Goal: Check status: Check status

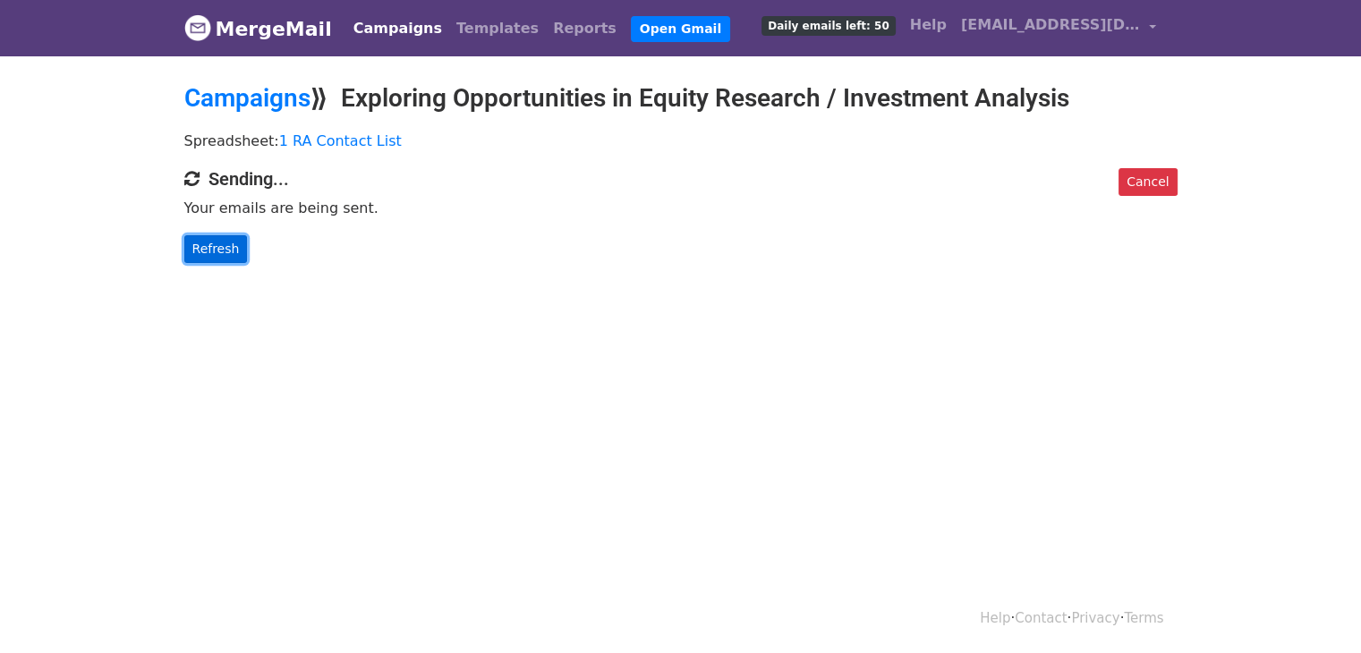
click at [209, 251] on link "Refresh" at bounding box center [216, 249] width 64 height 28
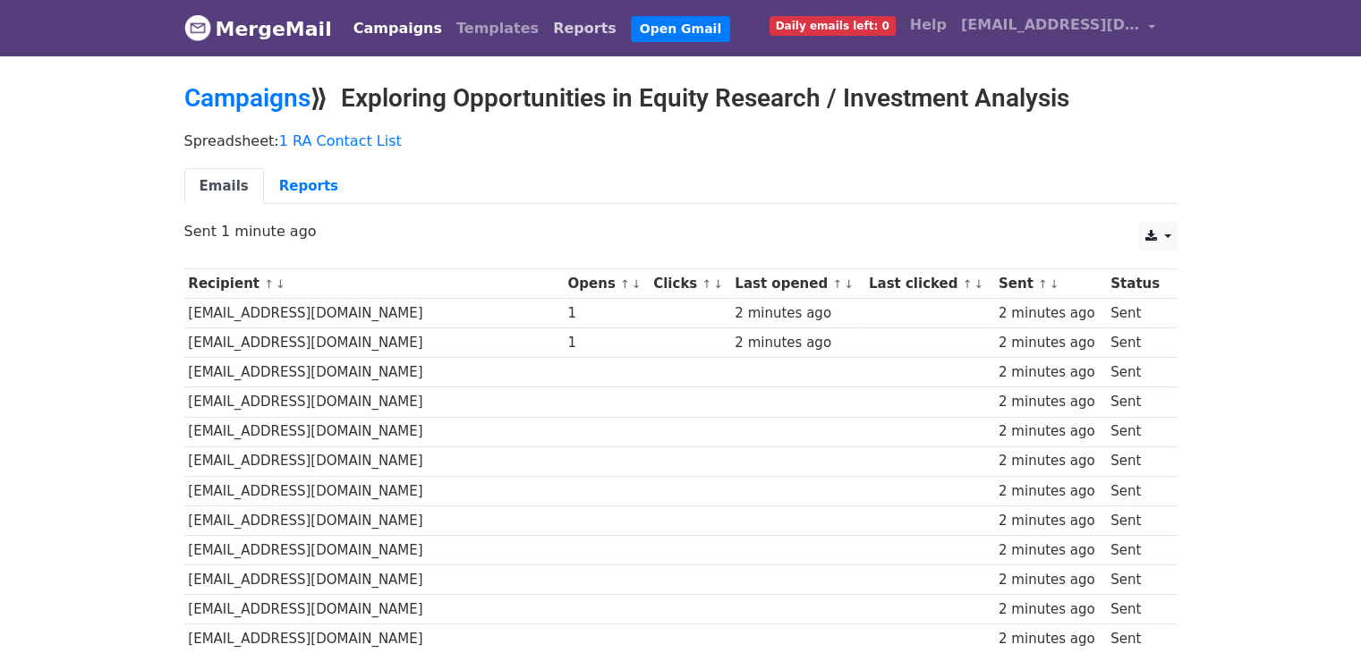
click at [546, 30] on link "Reports" at bounding box center [585, 29] width 78 height 36
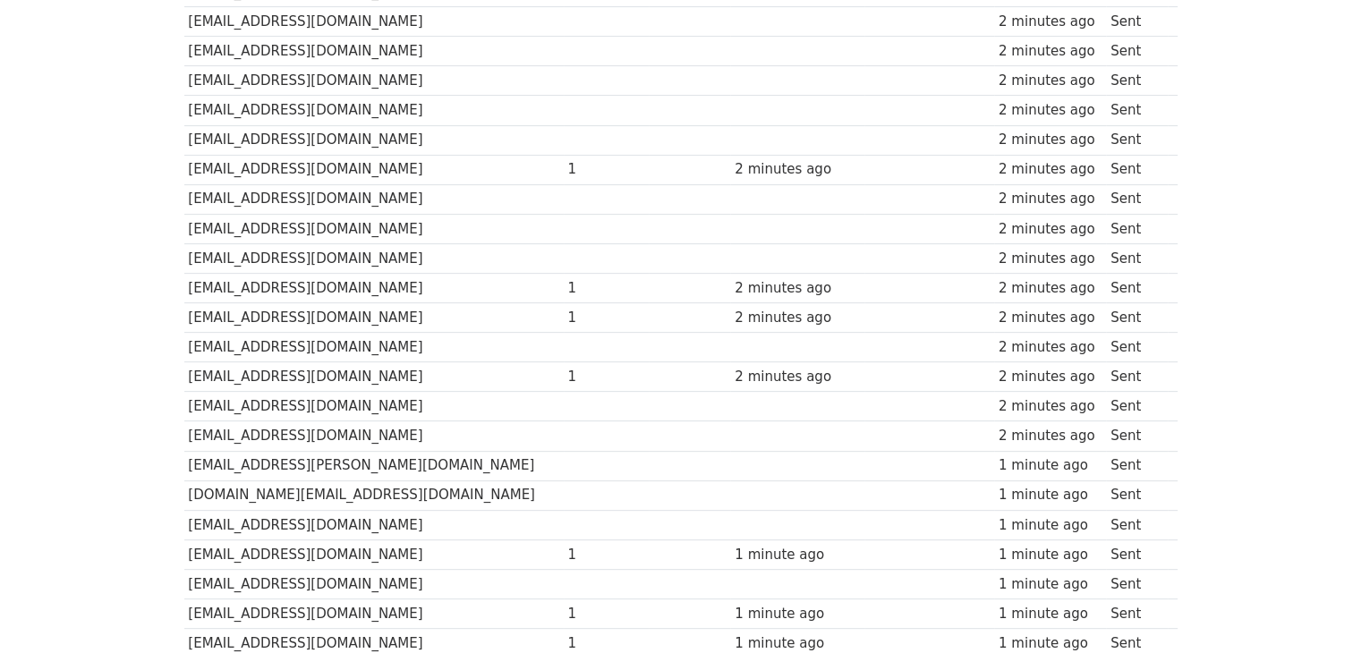
scroll to position [558, 0]
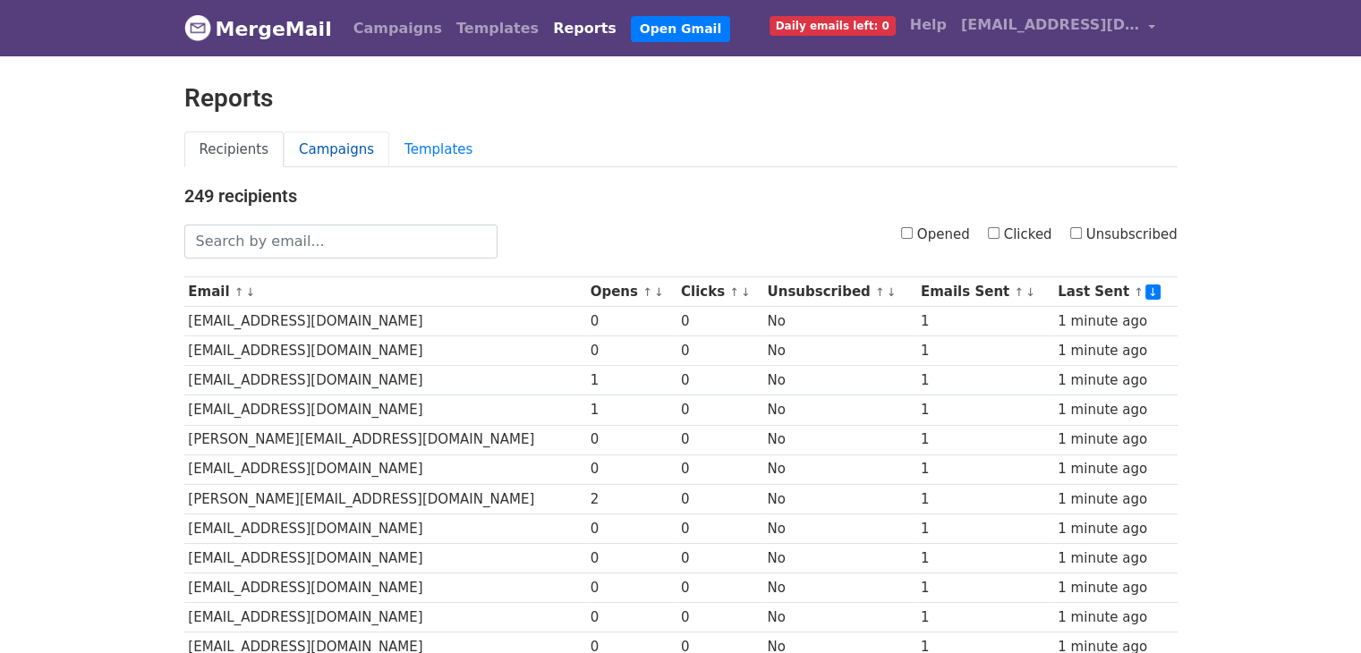
click at [329, 149] on link "Campaigns" at bounding box center [337, 150] width 106 height 37
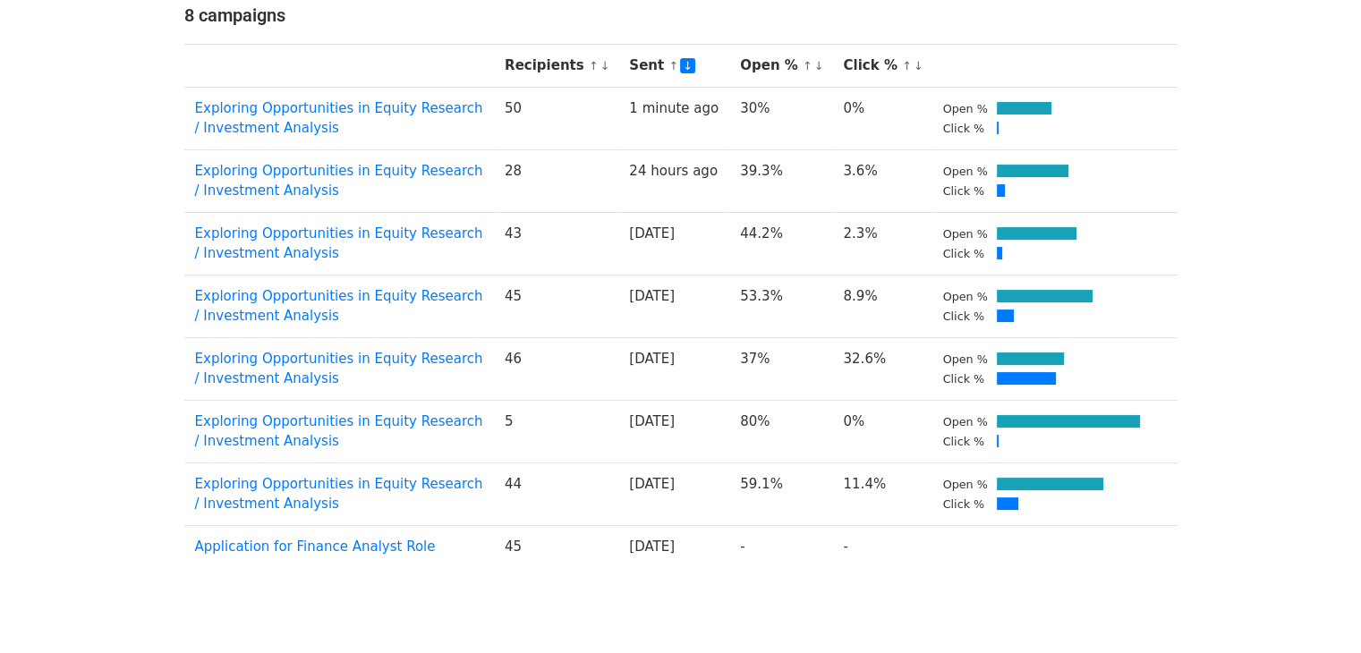
scroll to position [72, 0]
